Goal: Task Accomplishment & Management: Use online tool/utility

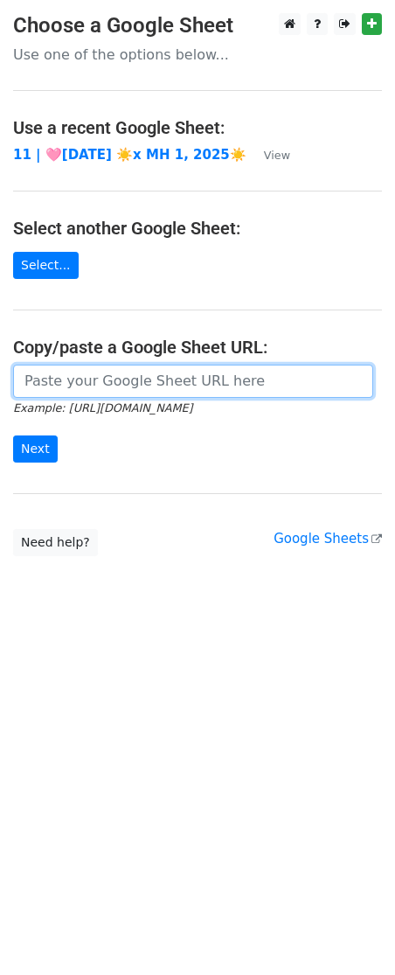
click at [105, 366] on input "url" at bounding box center [193, 380] width 360 height 33
paste input "https://docs.google.com/spreadsheets/d/1SR7Rd6QvO6Nsgq-PfZcuvEjK3PCFRfQVbft0AIx…"
type input "https://docs.google.com/spreadsheets/d/1SR7Rd6QvO6Nsgq-PfZcuvEjK3PCFRfQVbft0AIx…"
click at [13, 435] on input "Next" at bounding box center [35, 448] width 45 height 27
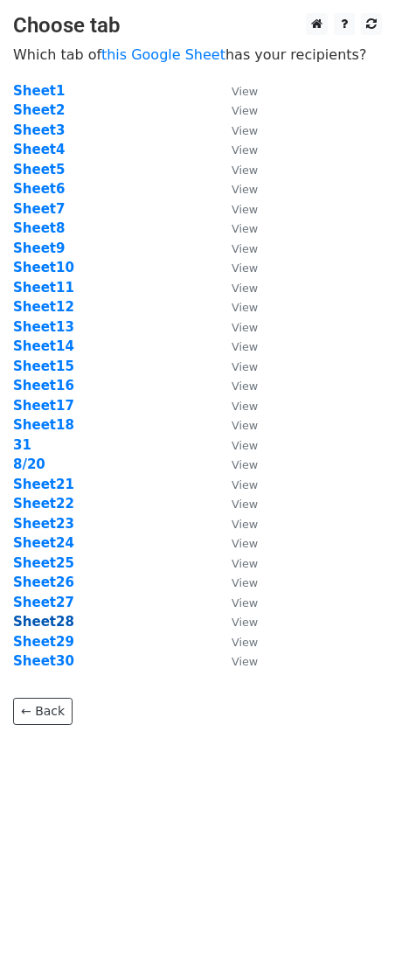
click at [59, 618] on strong "Sheet28" at bounding box center [43, 622] width 61 height 16
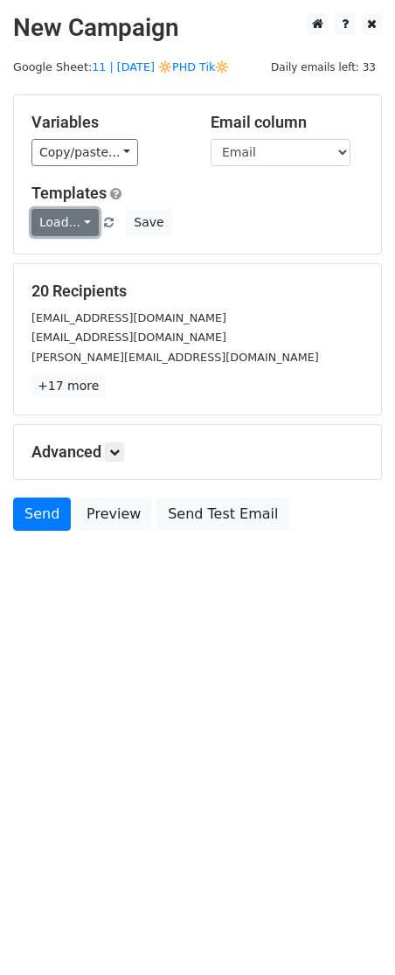
click at [75, 218] on link "Load..." at bounding box center [64, 222] width 67 height 27
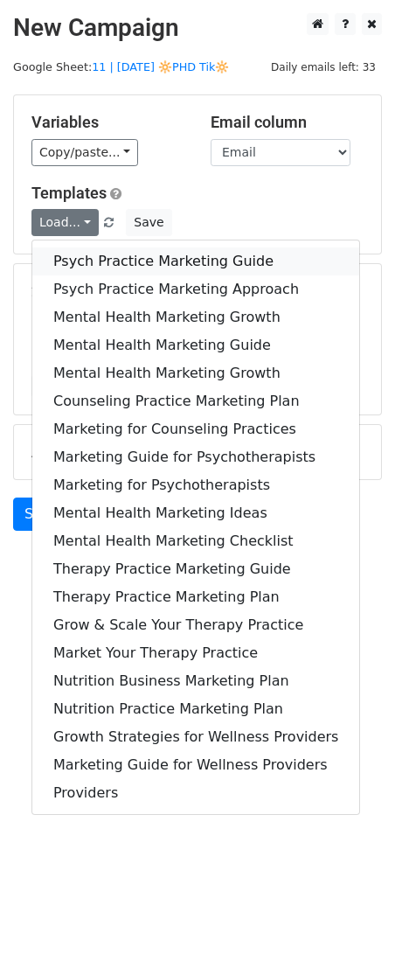
click at [75, 260] on link "Psych Practice Marketing Guide" at bounding box center [195, 261] width 327 height 28
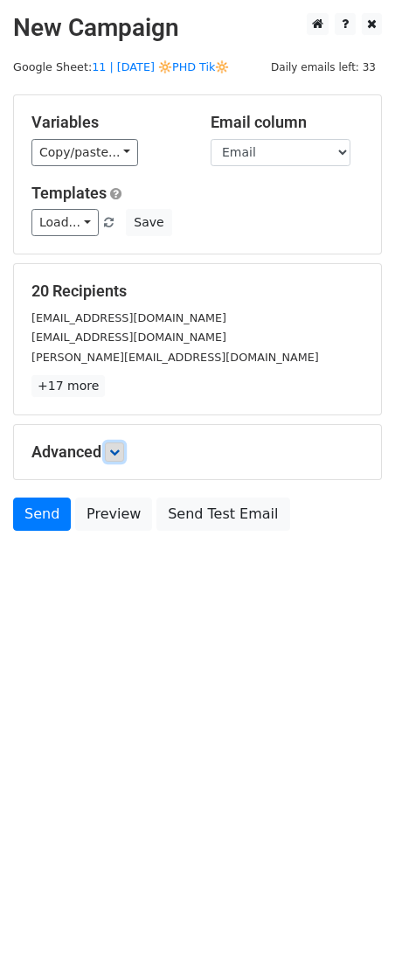
click at [120, 450] on icon at bounding box center [114, 452] width 10 height 10
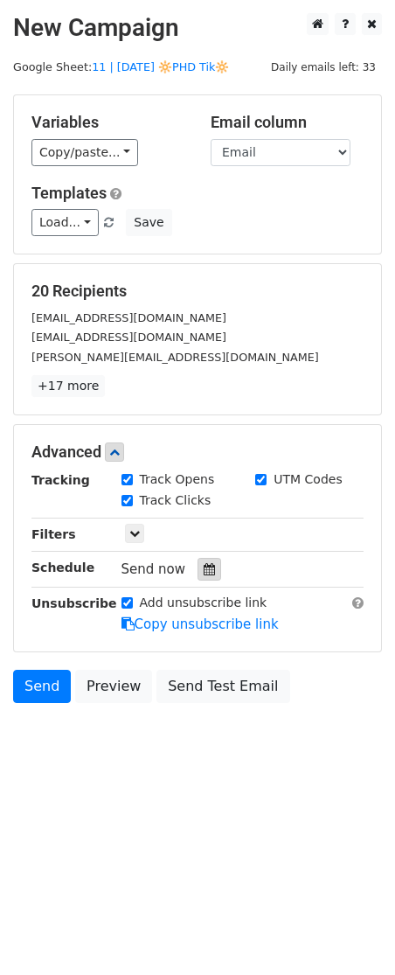
click at [204, 572] on icon at bounding box center [209, 569] width 11 height 12
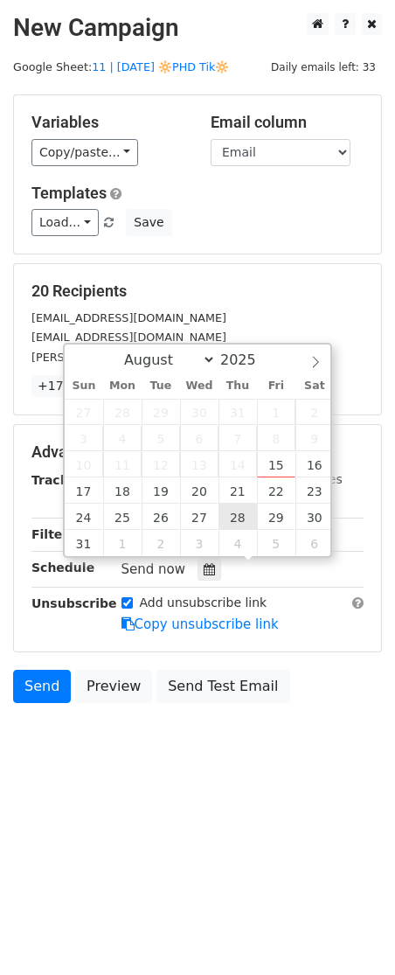
type input "2025-08-28 12:00"
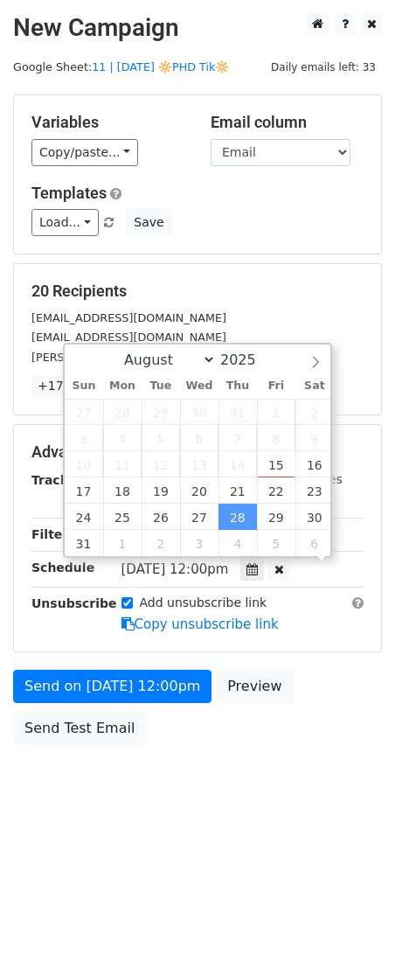
scroll to position [1, 0]
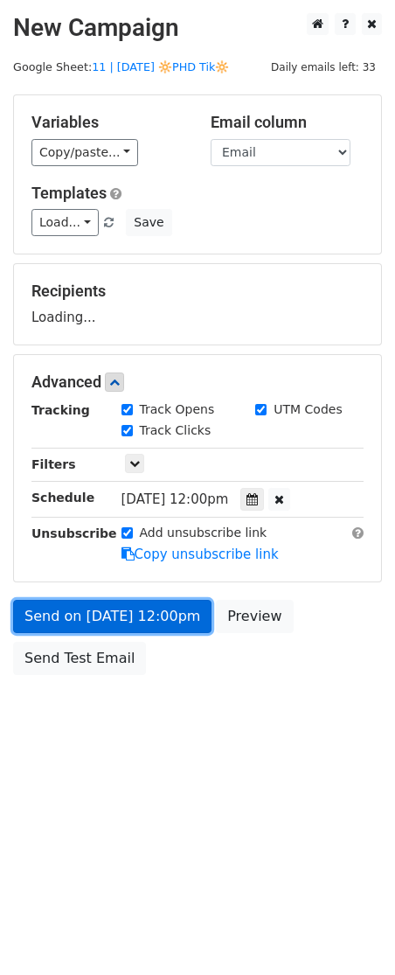
click at [176, 612] on link "Send on Aug 28 at 12:00pm" at bounding box center [112, 616] width 198 height 33
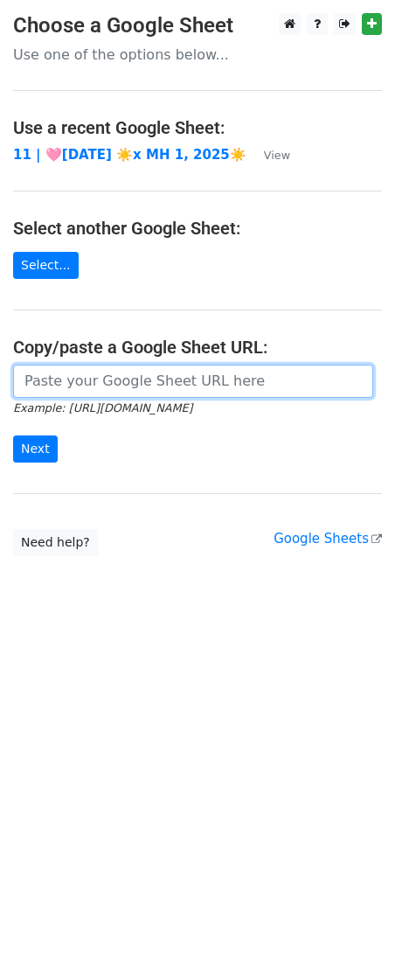
click at [87, 387] on input "url" at bounding box center [193, 380] width 360 height 33
paste input "https://docs.google.com/spreadsheets/d/1SR7Rd6QvO6Nsgq-PfZcuvEjK3PCFRfQVbft0AIx…"
type input "https://docs.google.com/spreadsheets/d/1SR7Rd6QvO6Nsgq-PfZcuvEjK3PCFRfQVbft0AIx…"
click at [13, 435] on input "Next" at bounding box center [35, 448] width 45 height 27
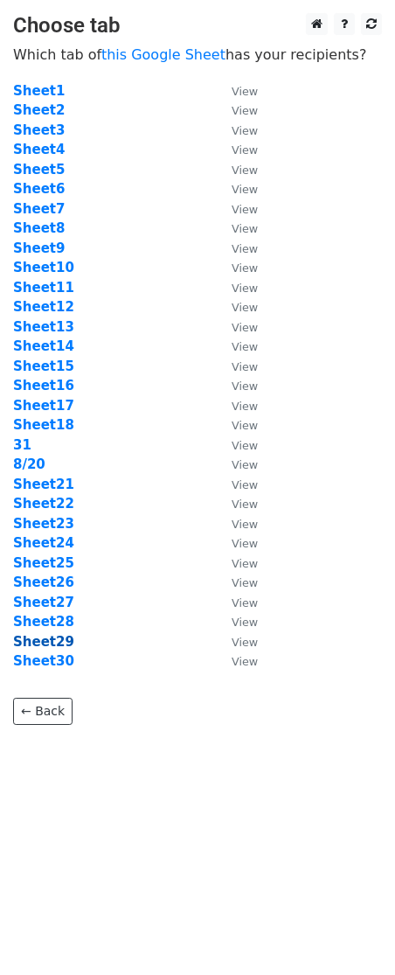
click at [41, 641] on strong "Sheet29" at bounding box center [43, 642] width 61 height 16
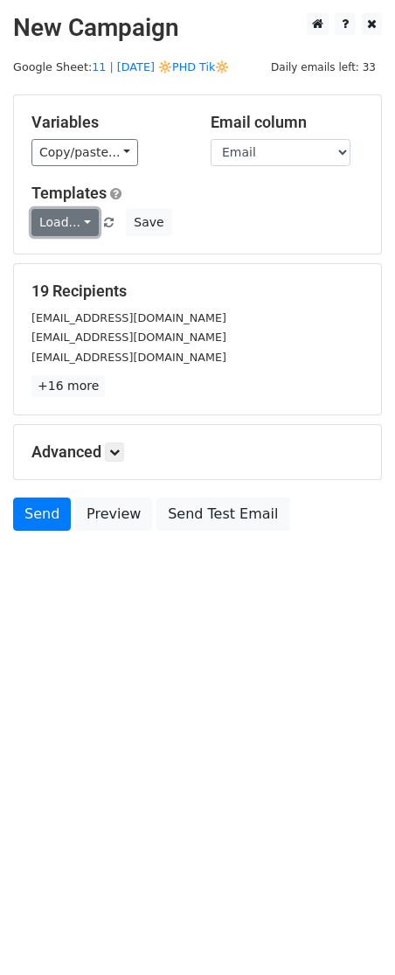
click at [66, 223] on link "Load..." at bounding box center [64, 222] width 67 height 27
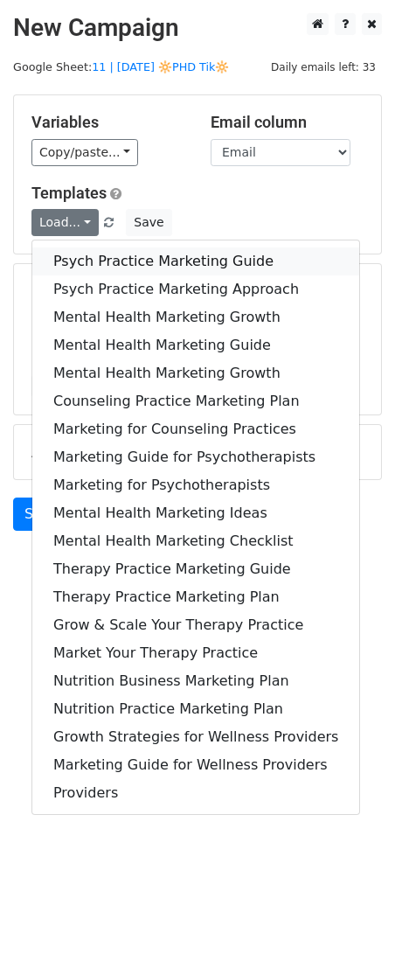
click at [66, 260] on link "Psych Practice Marketing Guide" at bounding box center [195, 261] width 327 height 28
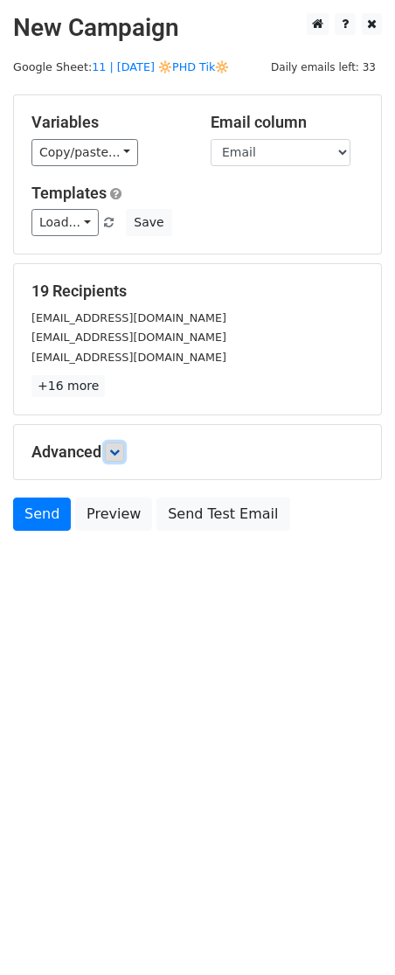
click at [116, 447] on icon at bounding box center [114, 452] width 10 height 10
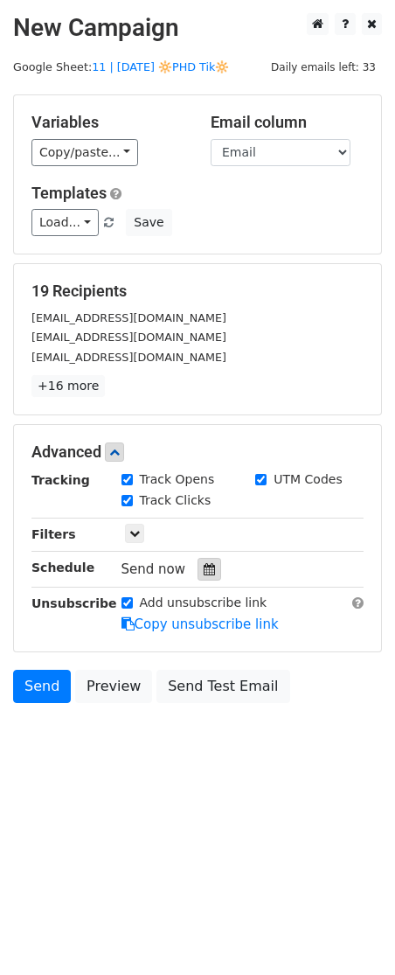
click at [205, 569] on icon at bounding box center [209, 569] width 11 height 12
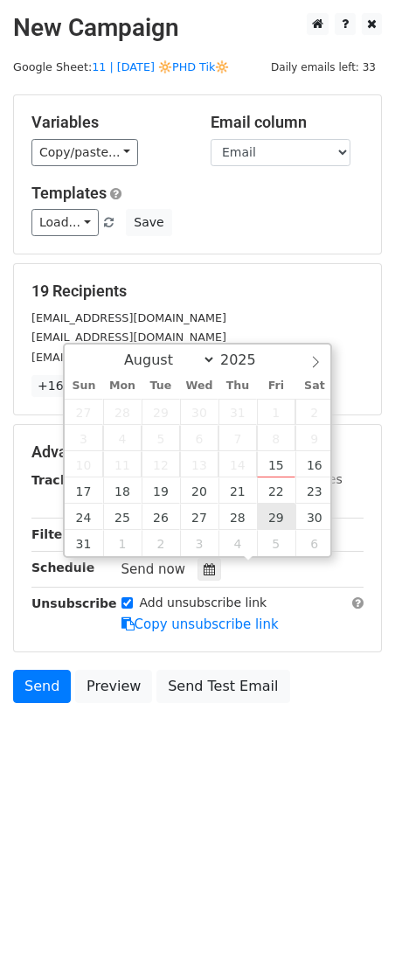
type input "[DATE] 12:00"
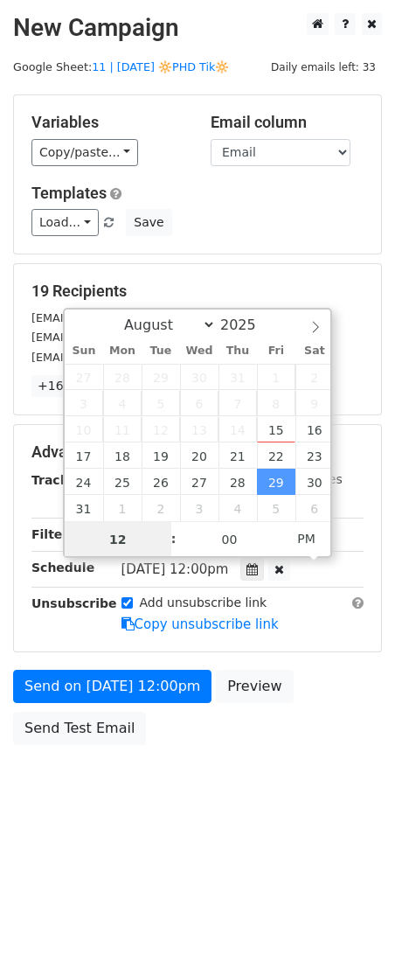
scroll to position [1, 0]
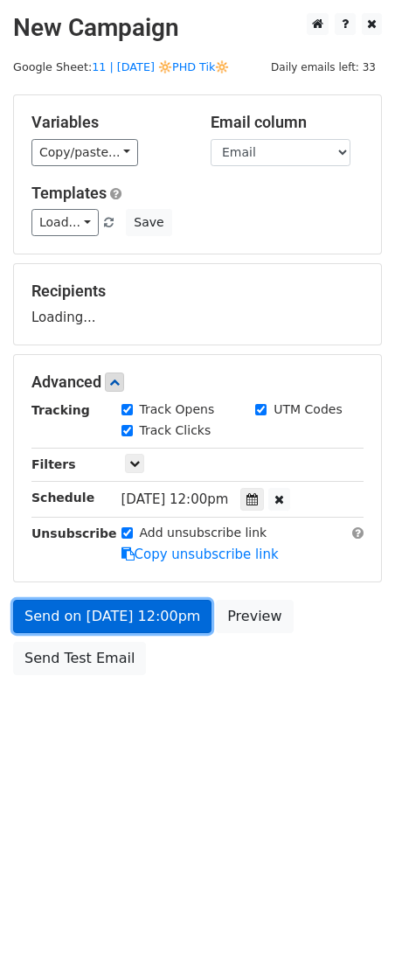
click at [162, 614] on link "Send on [DATE] 12:00pm" at bounding box center [112, 616] width 198 height 33
